Goal: Contribute content

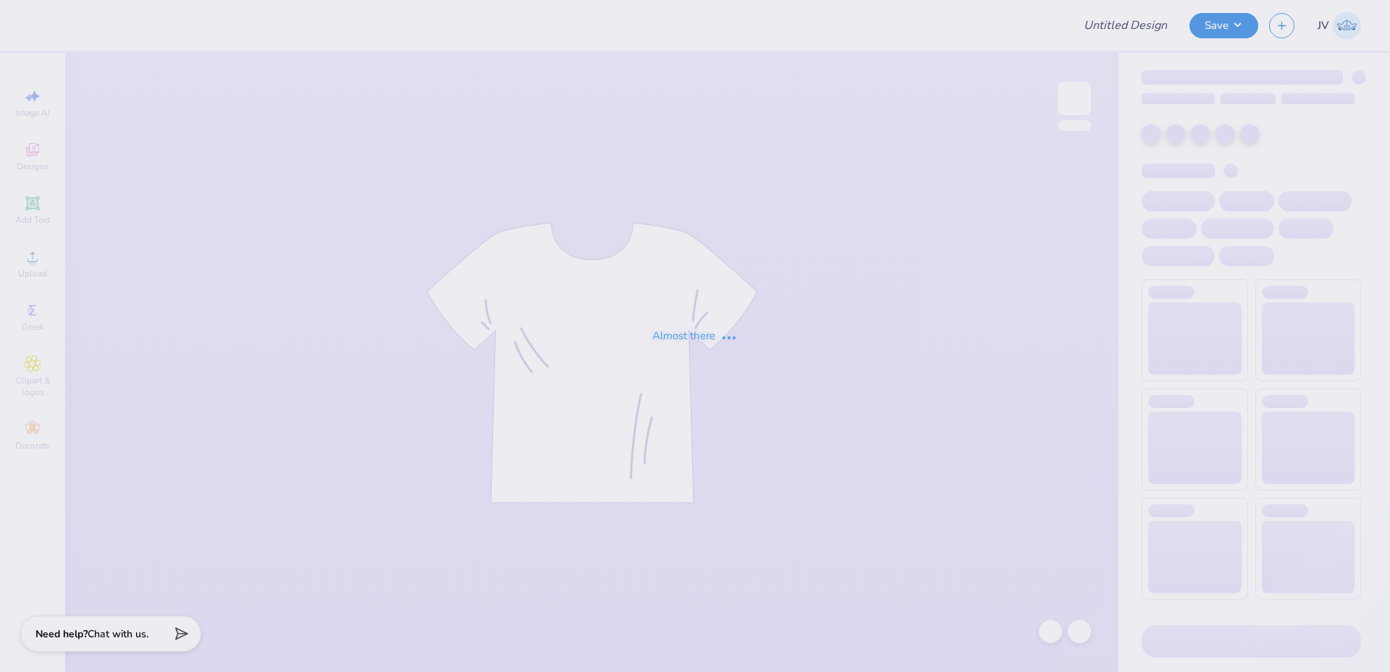
type input "butter sdt hoodie"
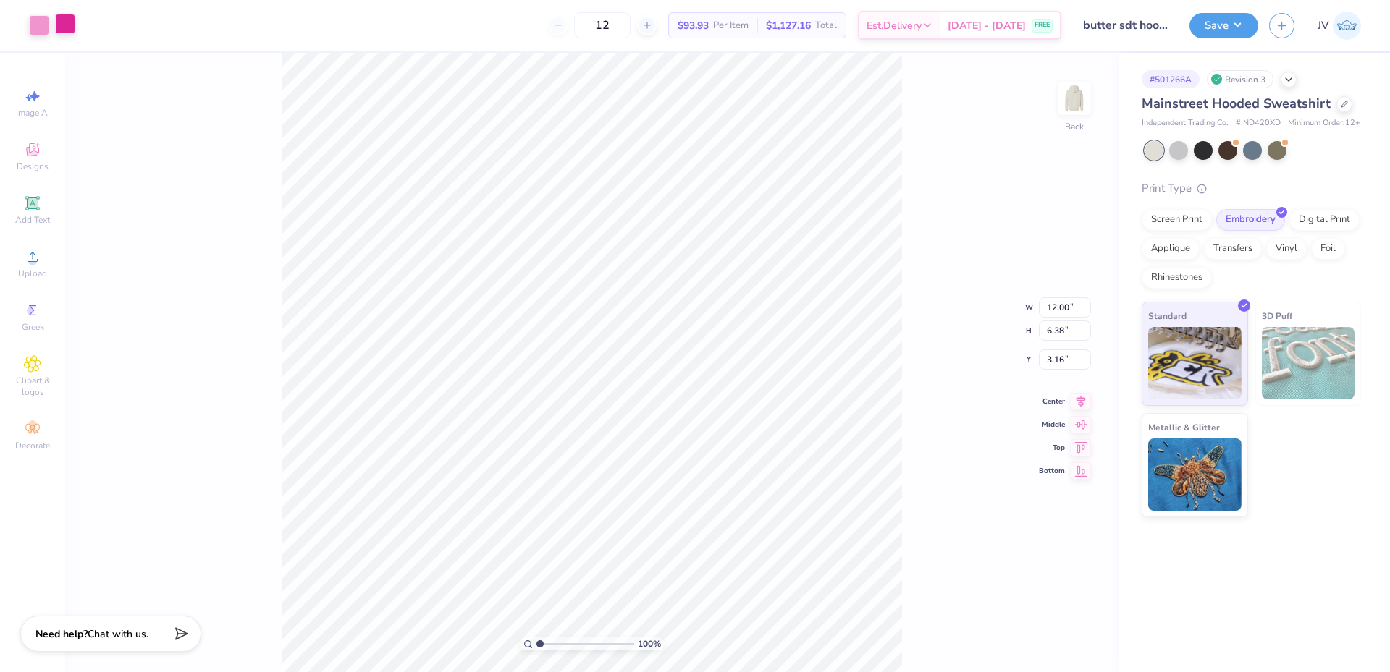
click at [64, 22] on div at bounding box center [65, 24] width 20 height 20
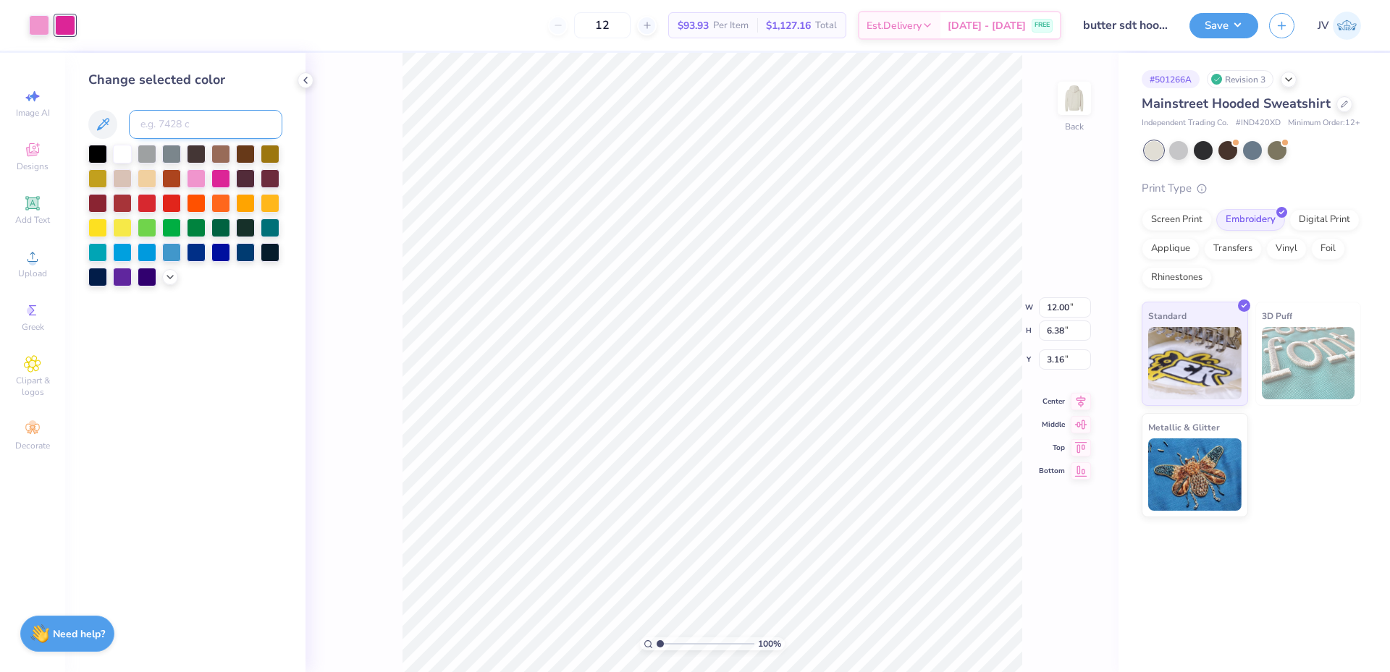
click at [172, 131] on input at bounding box center [205, 124] width 153 height 29
type input "226"
click at [334, 151] on div "100 % Back W 12.00 12.00 " H 6.38 6.38 " Y 3.16 3.16 " Center Middle Top Bottom" at bounding box center [711, 363] width 813 height 620
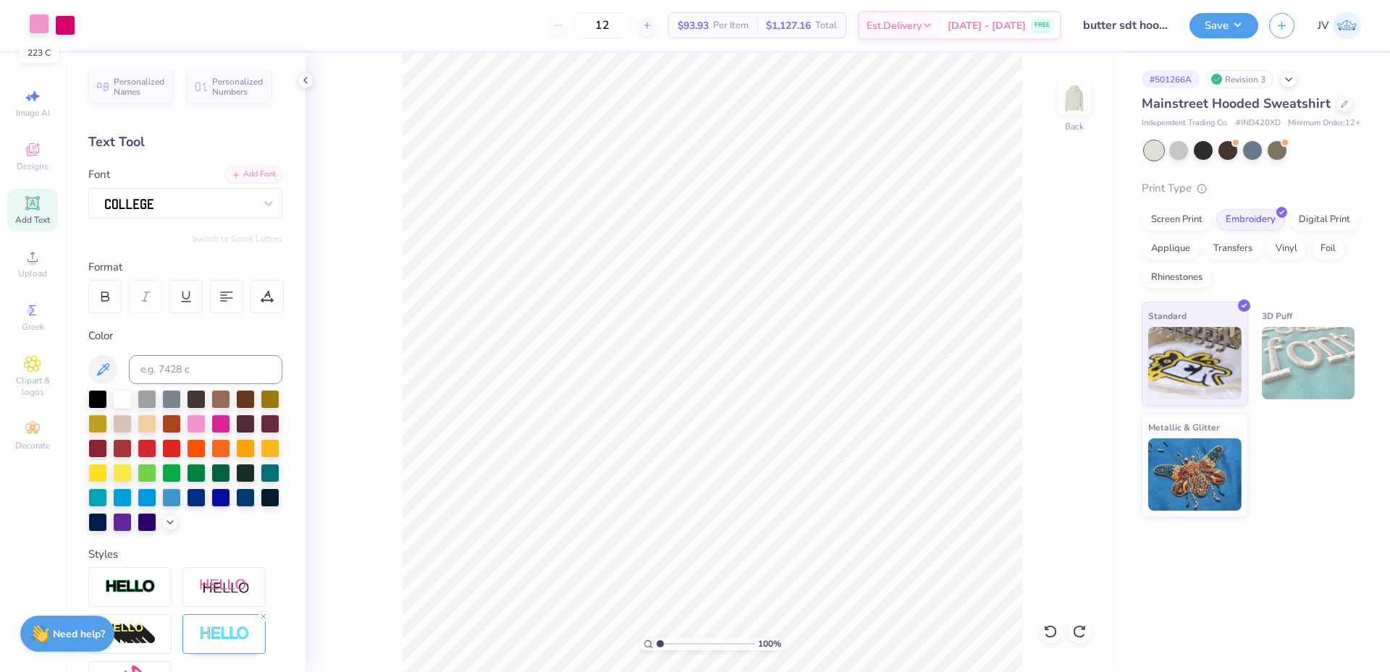
click at [36, 21] on div at bounding box center [39, 24] width 20 height 20
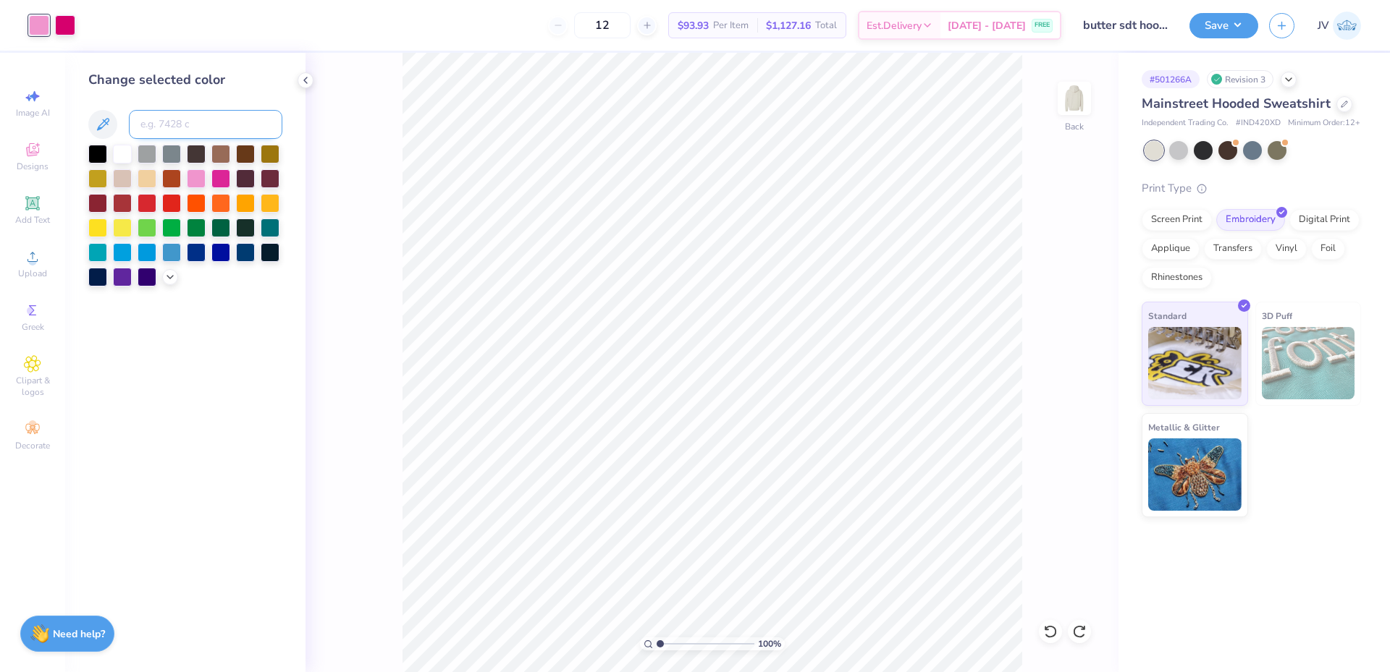
click at [169, 127] on input at bounding box center [205, 124] width 153 height 29
type input "1905"
click at [302, 80] on icon at bounding box center [306, 81] width 12 height 12
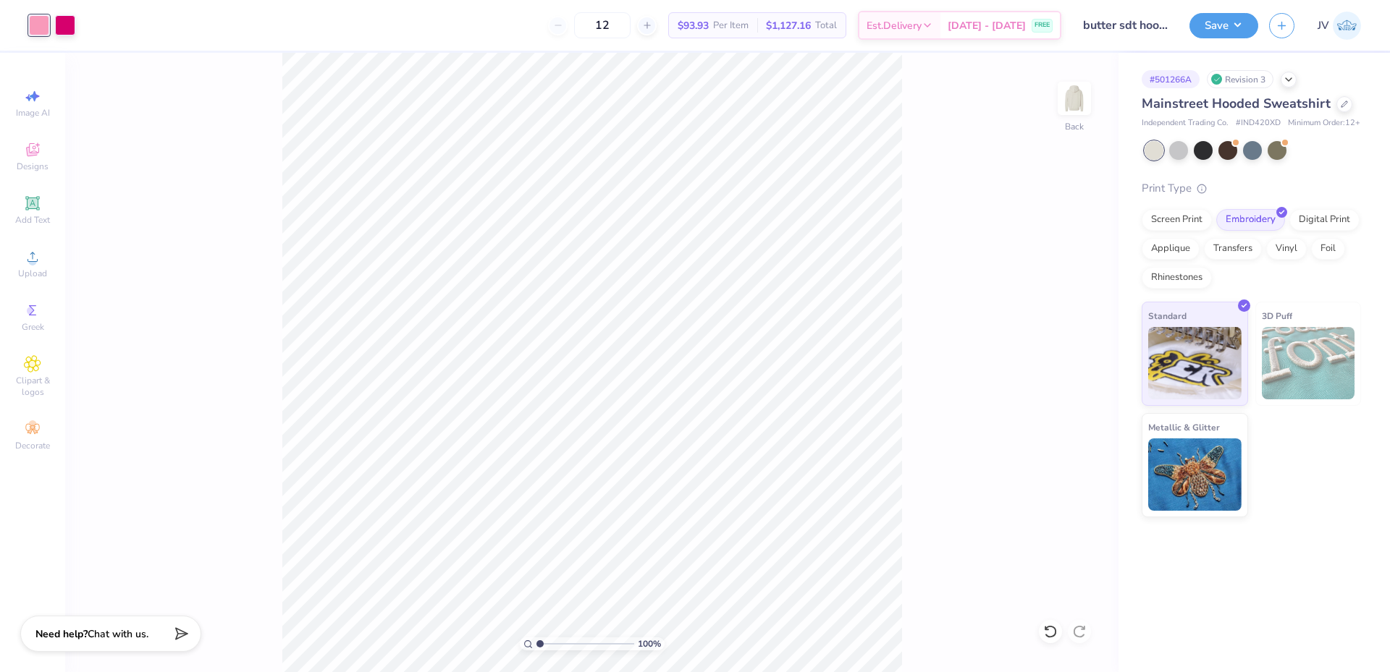
click at [161, 149] on div "100 % Back" at bounding box center [591, 363] width 1053 height 620
click at [646, 511] on li "Group" at bounding box center [659, 513] width 114 height 28
click at [1056, 295] on input "12.00" at bounding box center [1065, 296] width 52 height 20
type input "11.98"
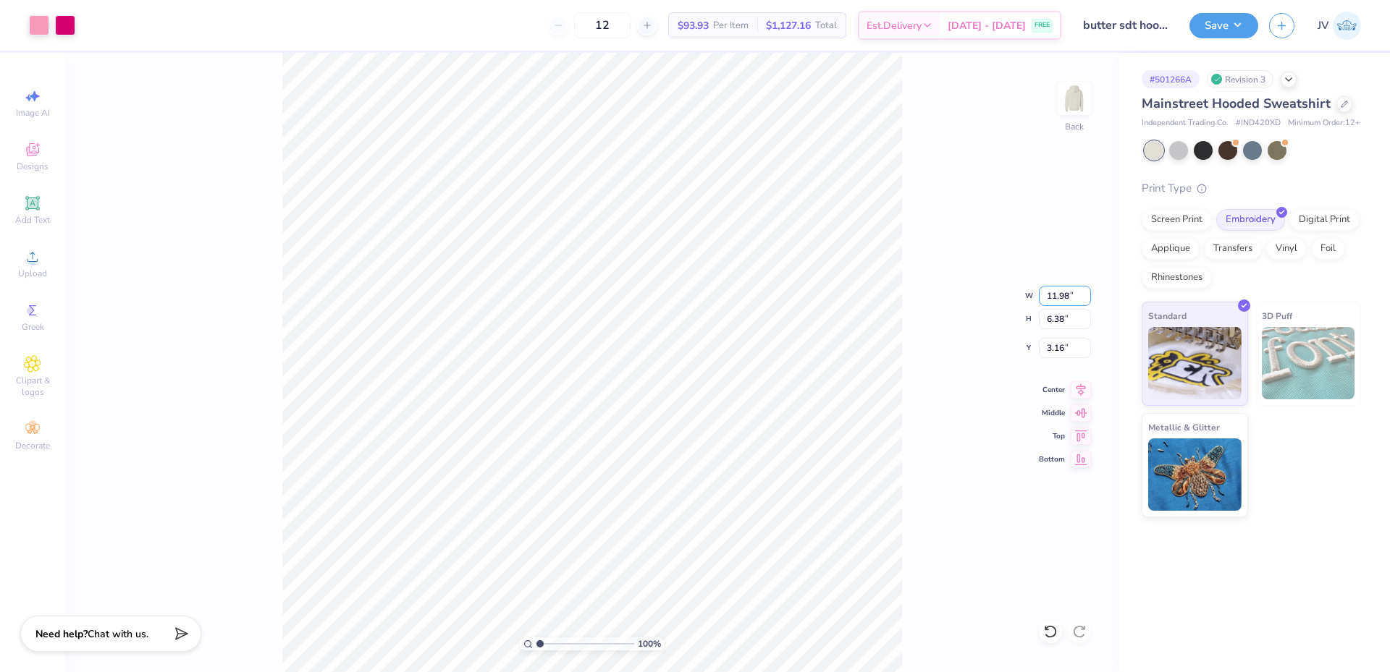
type input "6.37"
click at [1031, 270] on div "100 % Back W 11.98 11.98 " H 6.37 6.37 " Y 3.16 3.16 " Center Middle Top Bottom" at bounding box center [591, 363] width 1053 height 620
click at [1052, 344] on input "3.16" at bounding box center [1065, 348] width 52 height 20
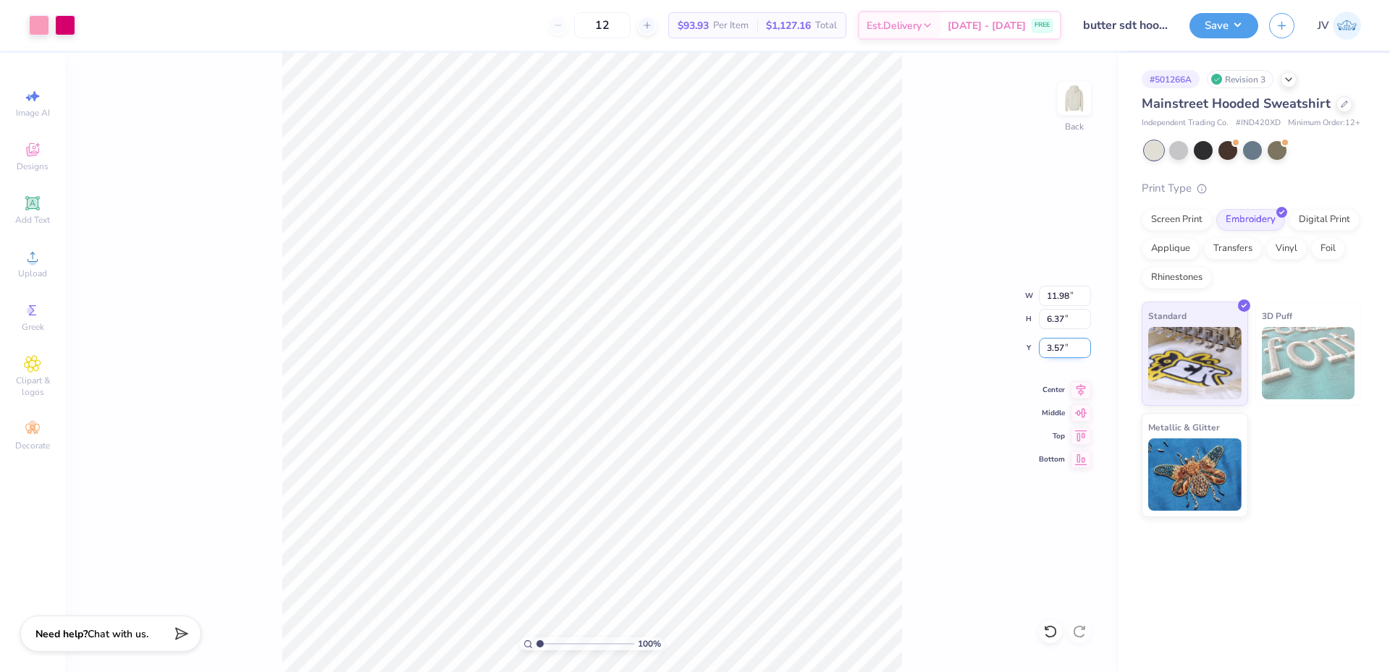
type input "3.57"
click at [1081, 382] on icon at bounding box center [1080, 387] width 9 height 12
click at [1238, 25] on button "Save" at bounding box center [1223, 23] width 69 height 25
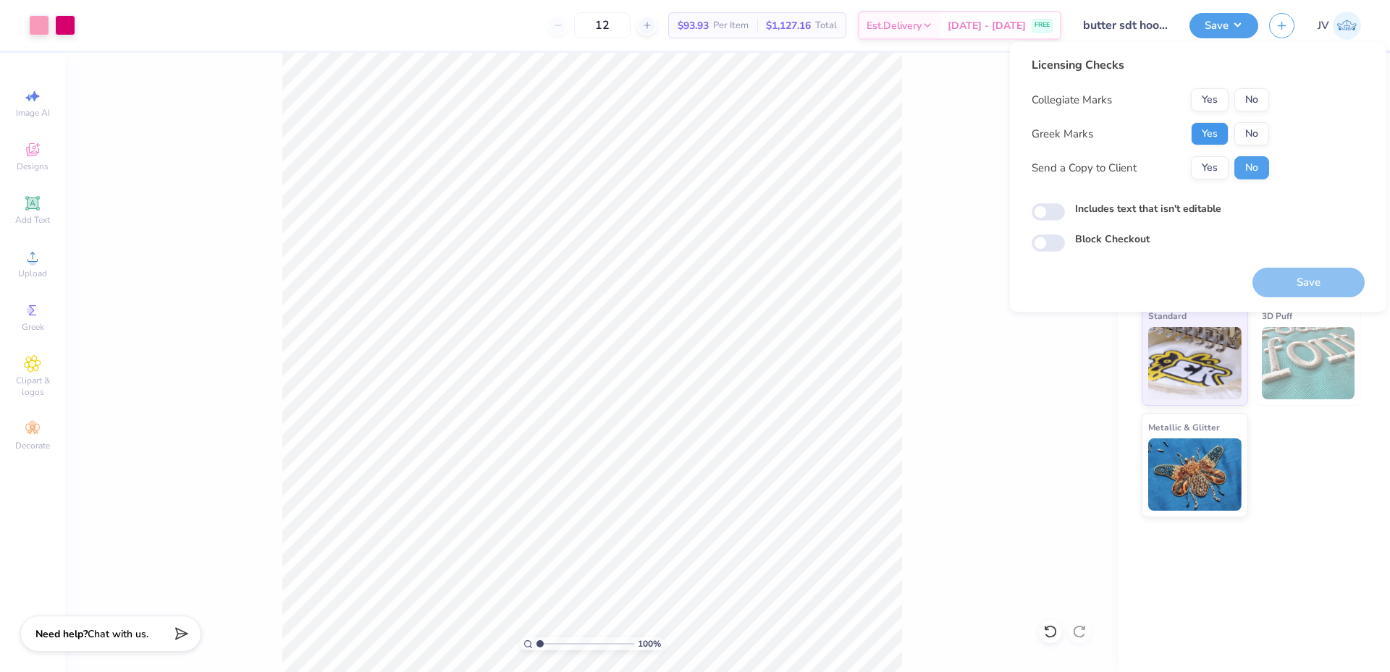
click at [1206, 128] on button "Yes" at bounding box center [1210, 133] width 38 height 23
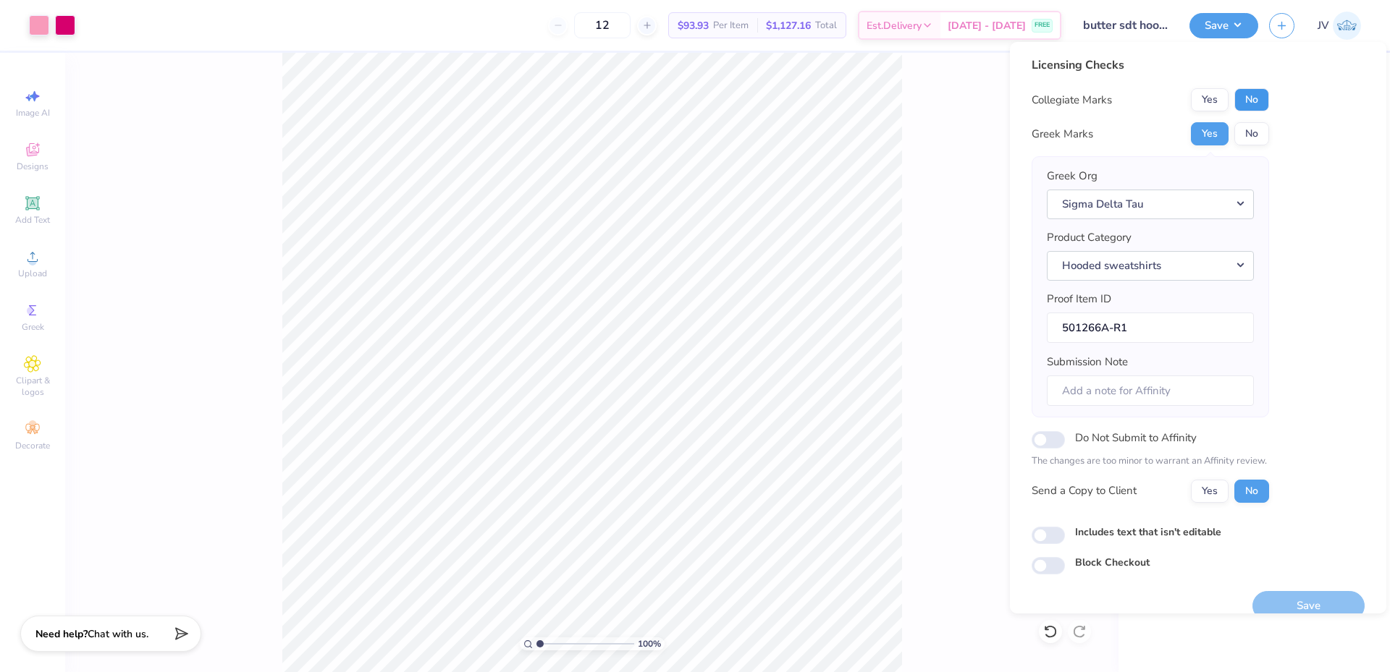
click at [1246, 99] on button "No" at bounding box center [1251, 99] width 35 height 23
click at [1279, 598] on button "Save" at bounding box center [1308, 606] width 112 height 30
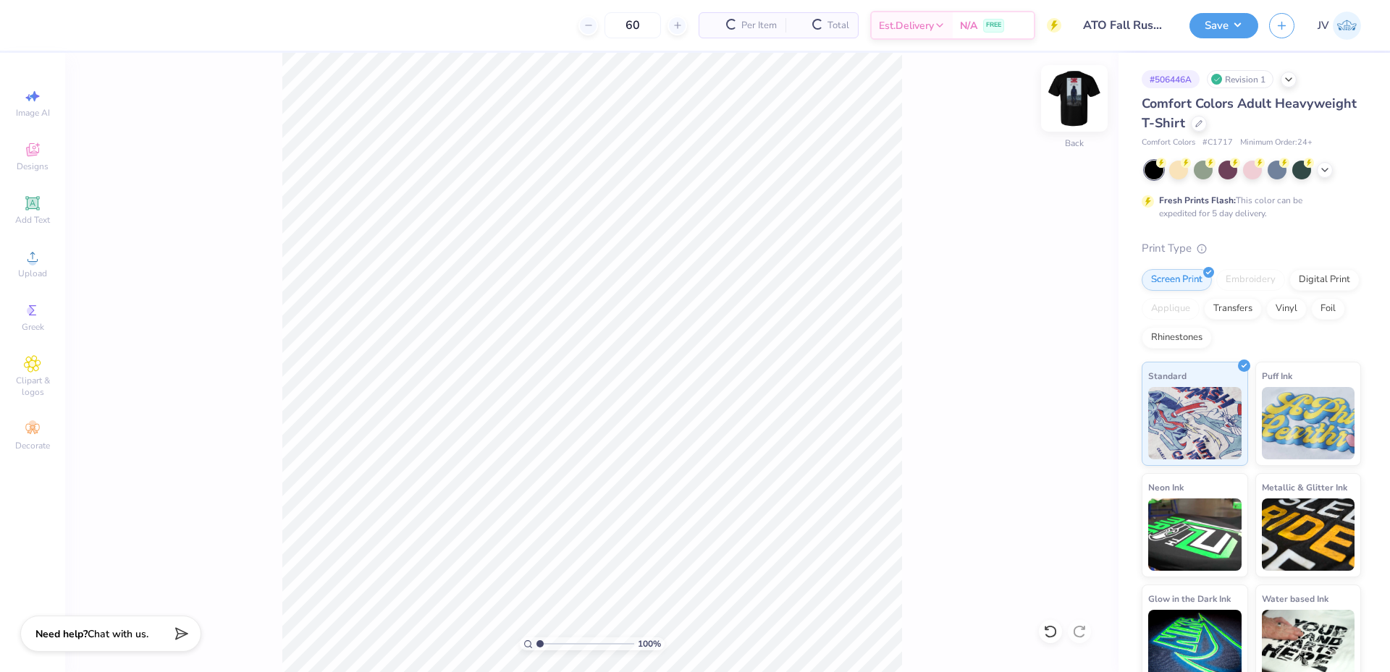
click at [1081, 103] on img at bounding box center [1074, 98] width 58 height 58
click at [941, 326] on div "100 % Front" at bounding box center [591, 363] width 1053 height 620
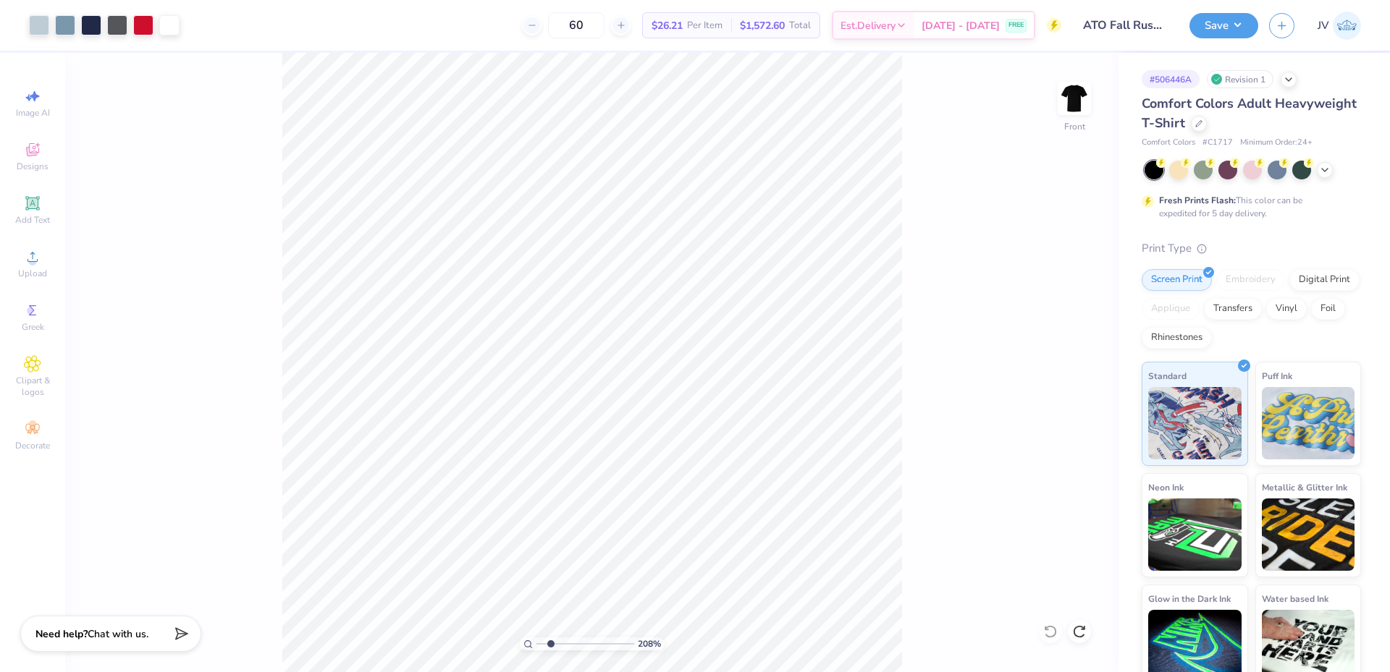
drag, startPoint x: 539, startPoint y: 643, endPoint x: 550, endPoint y: 641, distance: 11.0
click at [550, 641] on input "range" at bounding box center [585, 644] width 98 height 13
drag, startPoint x: 546, startPoint y: 646, endPoint x: 512, endPoint y: 643, distance: 33.4
type input "1"
click at [536, 643] on input "range" at bounding box center [585, 644] width 98 height 13
